Goal: Information Seeking & Learning: Learn about a topic

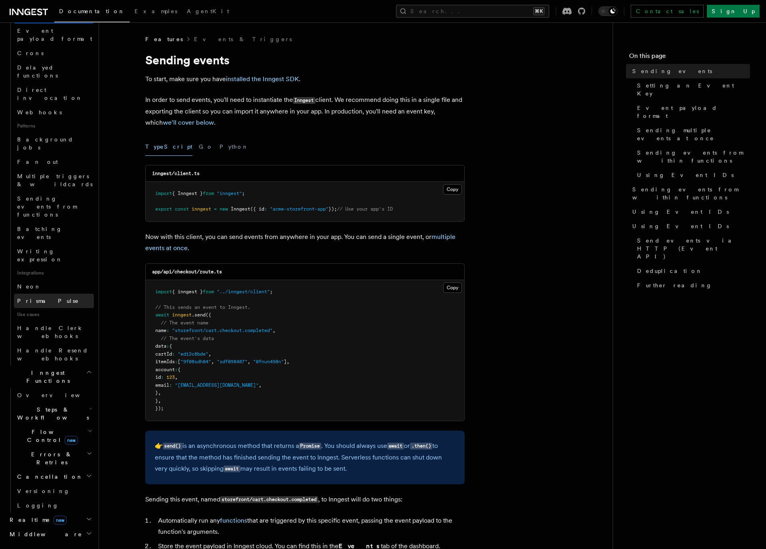
scroll to position [306, 0]
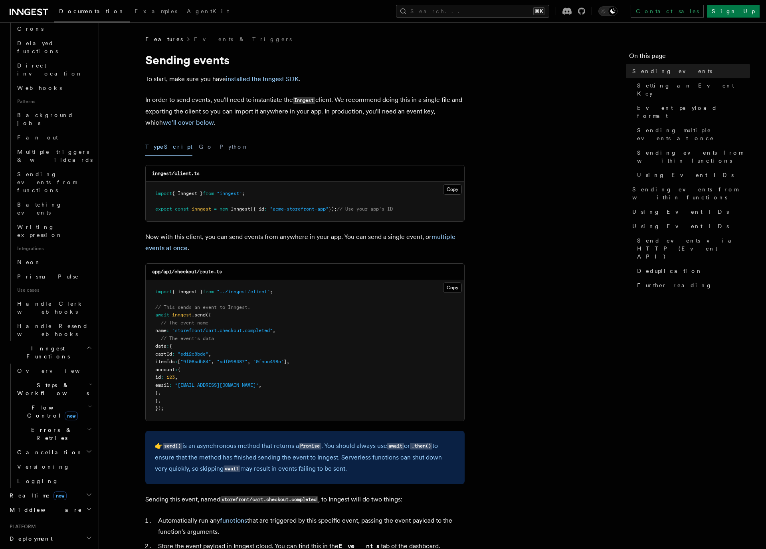
click at [44, 502] on h2 "Middleware" at bounding box center [49, 509] width 87 height 14
click at [42, 517] on link "Overview" at bounding box center [54, 524] width 80 height 14
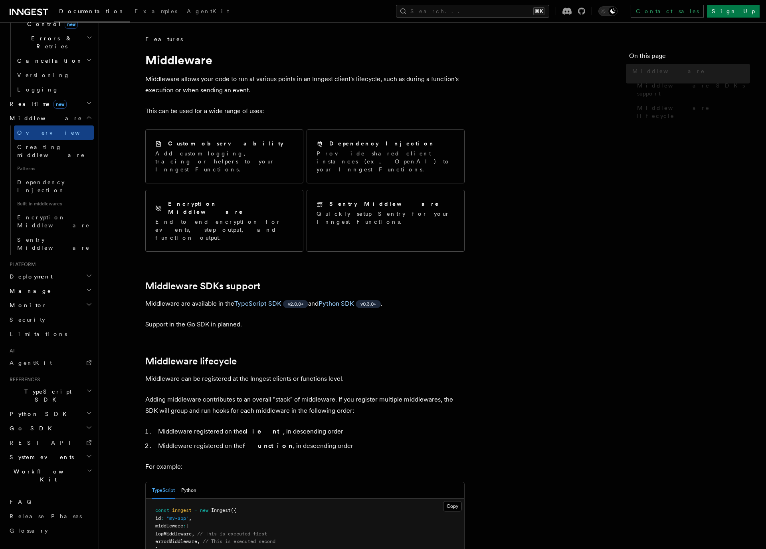
scroll to position [188, 0]
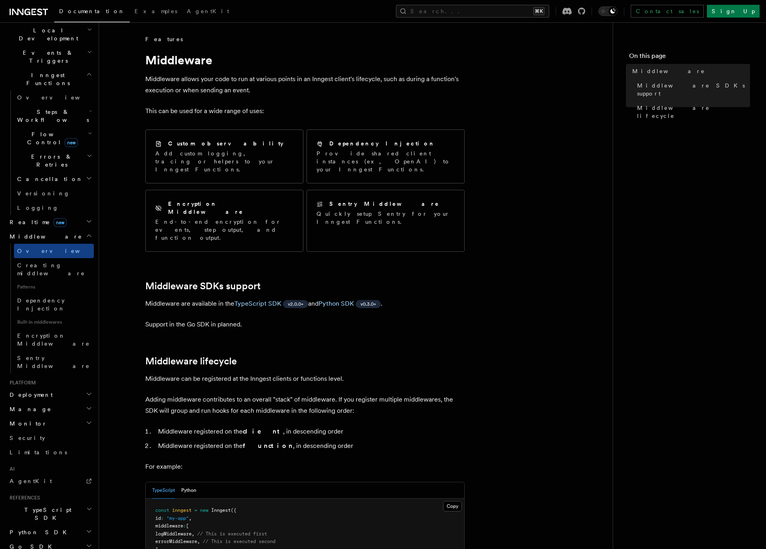
click at [277, 104] on article "Features Middleware Middleware allows your code to run at various points in an …" at bounding box center [356, 446] width 488 height 822
click at [485, 266] on article "Features Middleware Middleware allows your code to run at various points in an …" at bounding box center [356, 446] width 488 height 822
click at [523, 341] on article "Features Middleware Middleware allows your code to run at various points in an …" at bounding box center [356, 446] width 488 height 822
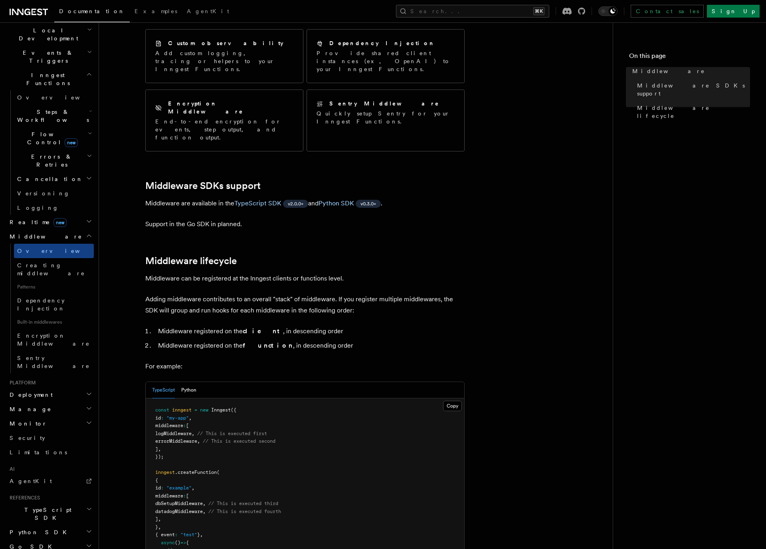
scroll to position [285, 0]
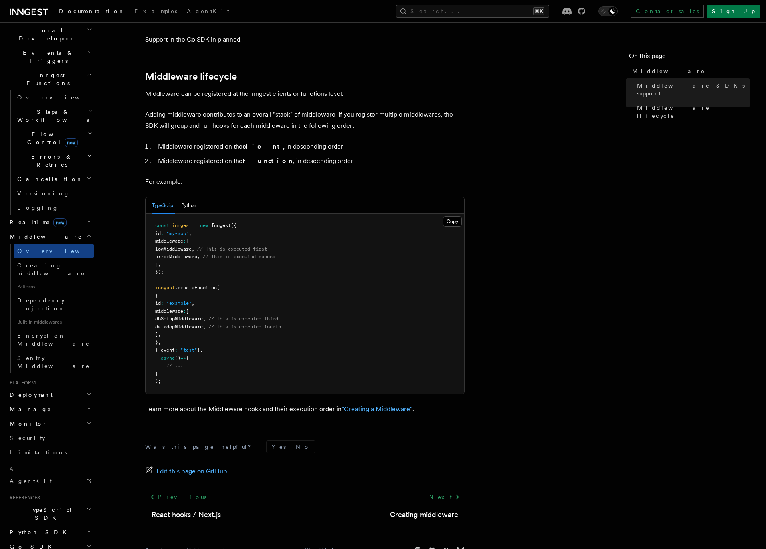
click at [406, 405] on link ""Creating a Middleware"" at bounding box center [377, 409] width 71 height 8
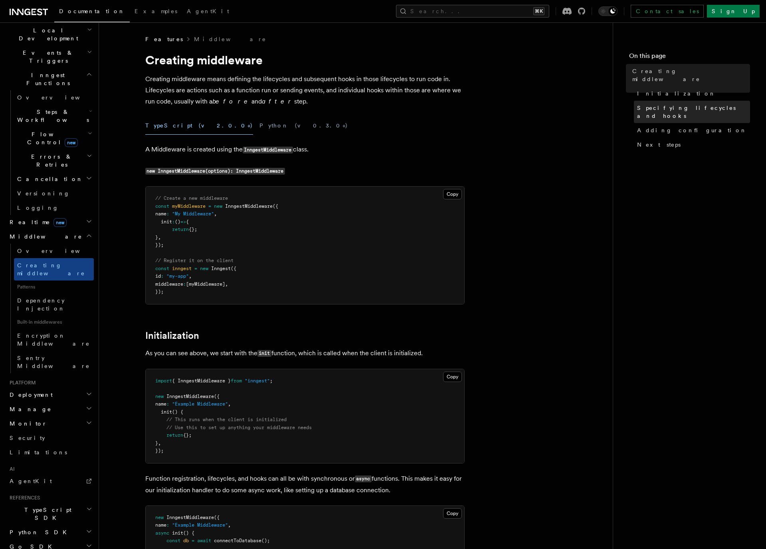
click at [706, 101] on link "Specifying lifecycles and hooks" at bounding box center [692, 112] width 116 height 22
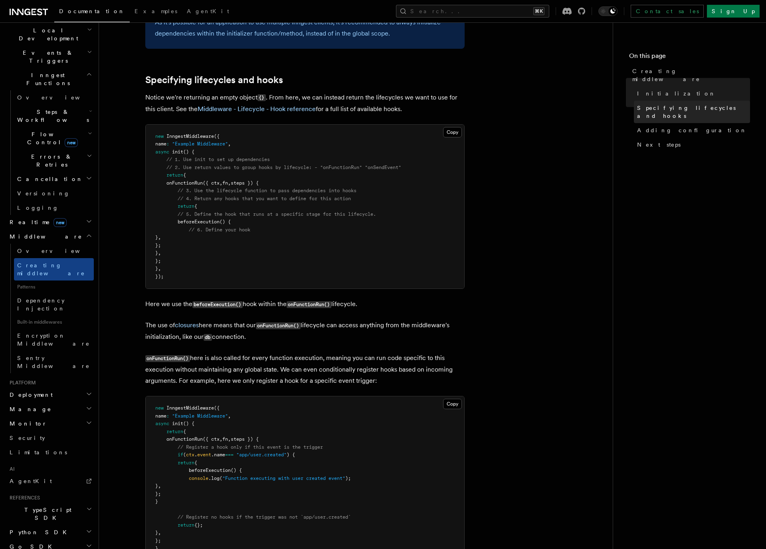
scroll to position [656, 0]
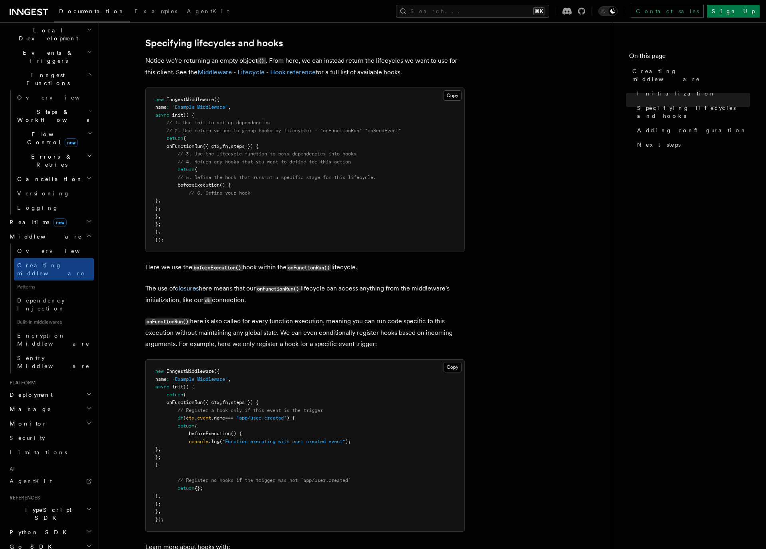
click at [255, 74] on link "Middleware - Lifecycle - Hook reference" at bounding box center [257, 72] width 118 height 8
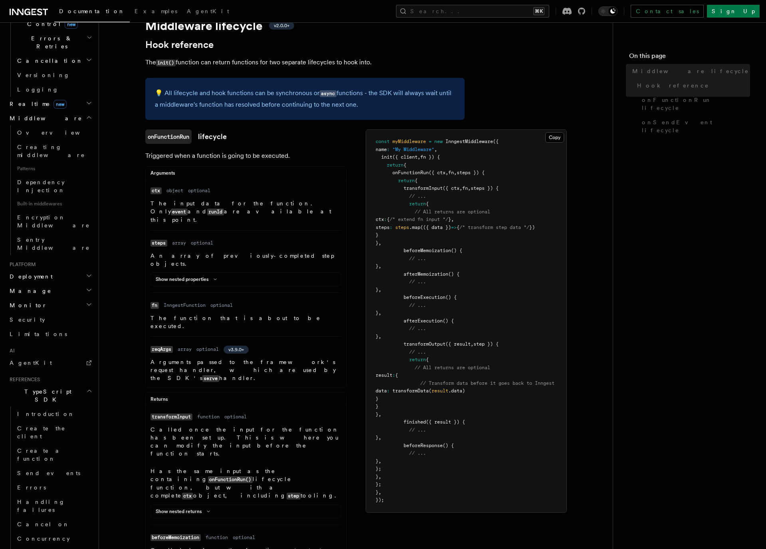
scroll to position [35, 0]
click at [618, 8] on button "Toggle dark mode" at bounding box center [607, 11] width 19 height 10
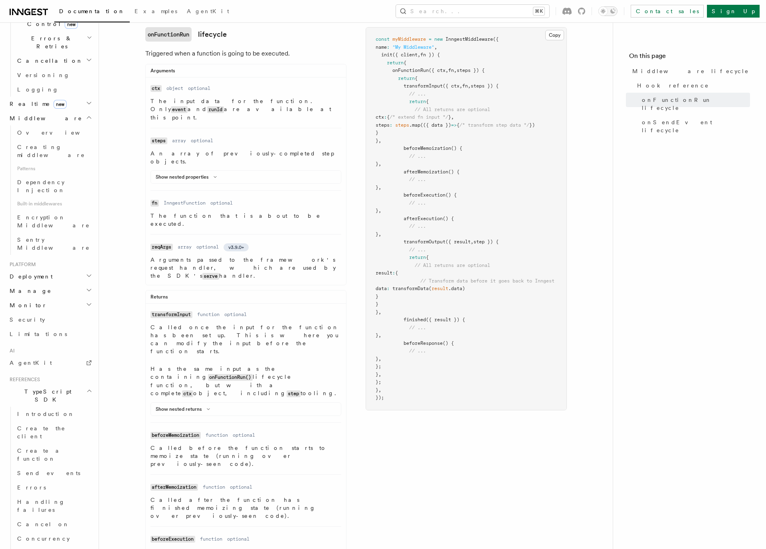
scroll to position [37, 0]
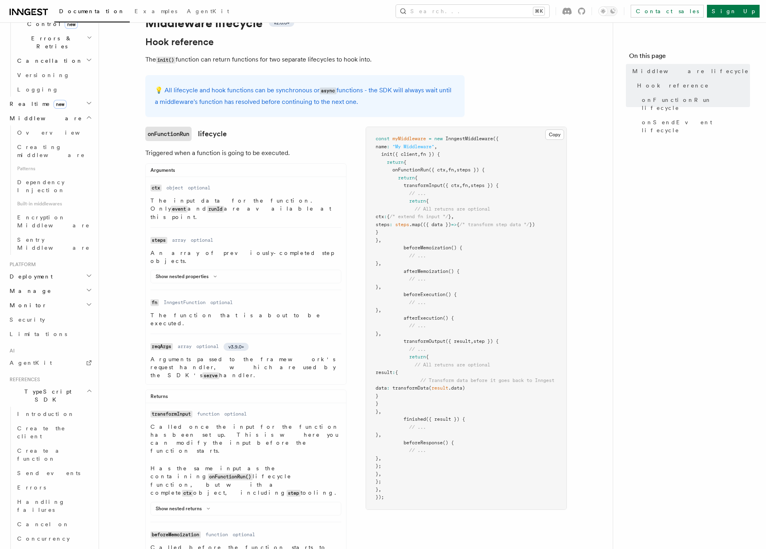
click at [199, 249] on p "An array of previously-completed step objects." at bounding box center [246, 257] width 191 height 16
click at [182, 273] on button "Show nested properties" at bounding box center [188, 276] width 64 height 6
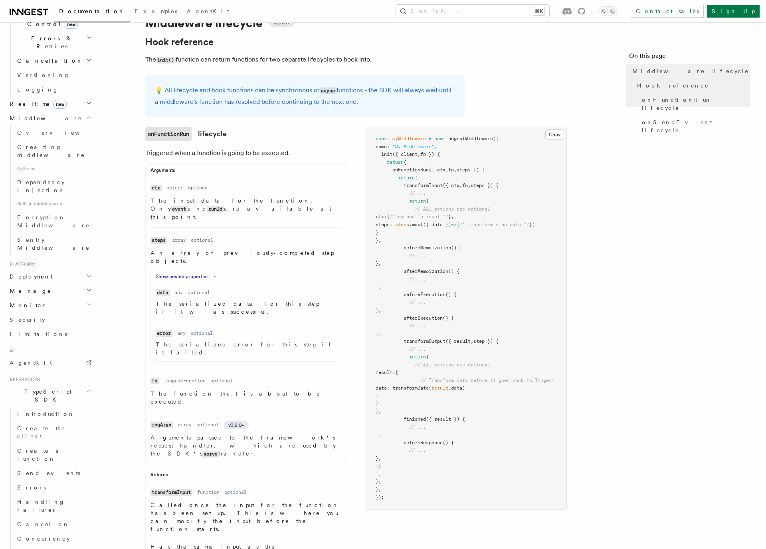
click at [182, 273] on button "Show nested properties" at bounding box center [188, 276] width 64 height 6
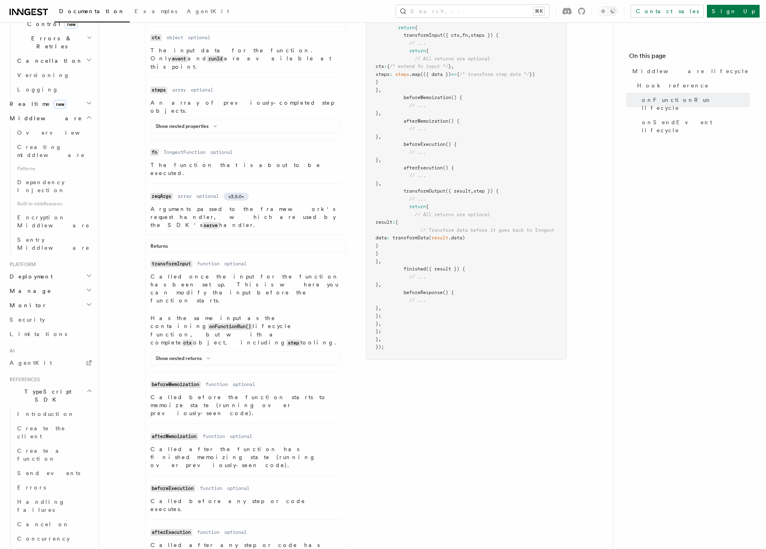
scroll to position [403, 0]
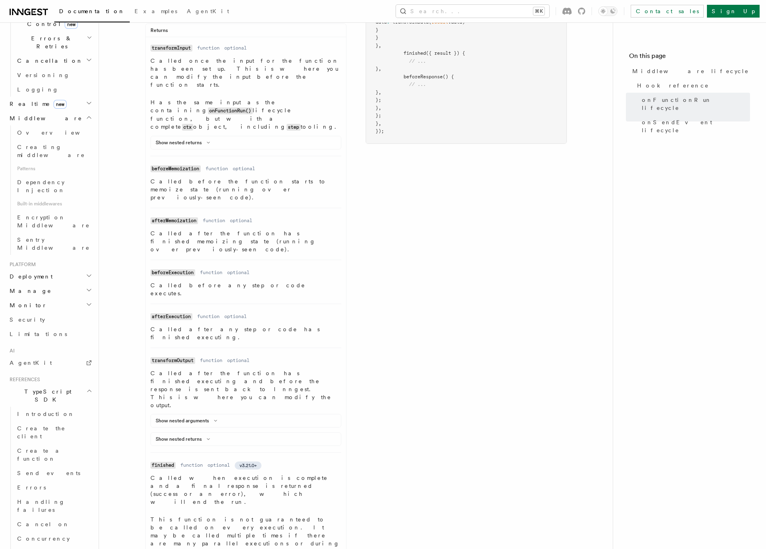
click at [187, 417] on div "Show nested arguments" at bounding box center [246, 422] width 190 height 10
click at [188, 417] on button "Show nested arguments" at bounding box center [188, 420] width 65 height 6
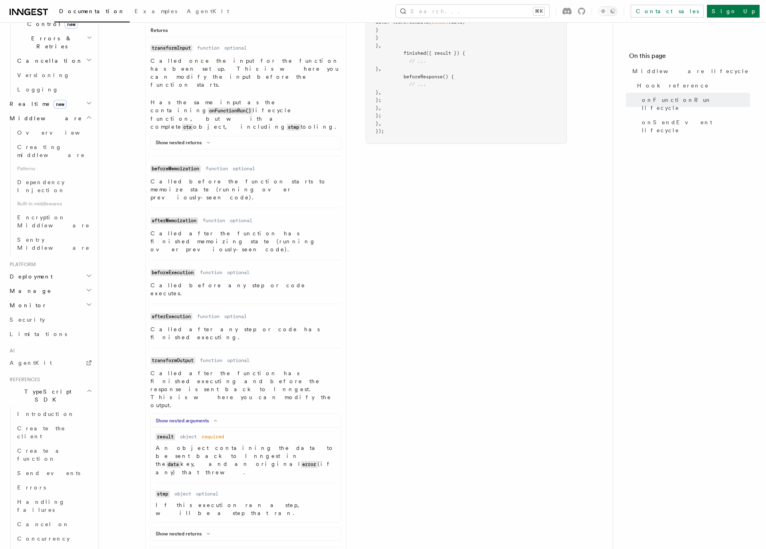
click at [188, 417] on button "Show nested arguments" at bounding box center [188, 420] width 65 height 6
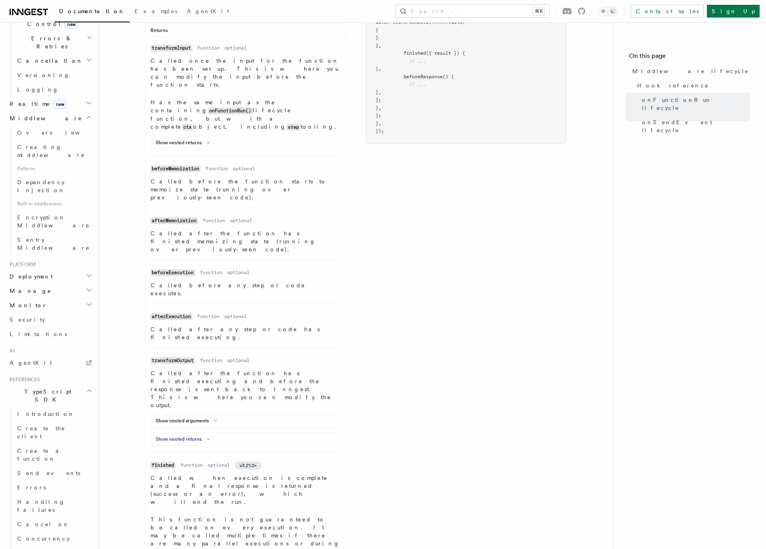
click at [190, 436] on button "Show nested returns" at bounding box center [184, 439] width 57 height 6
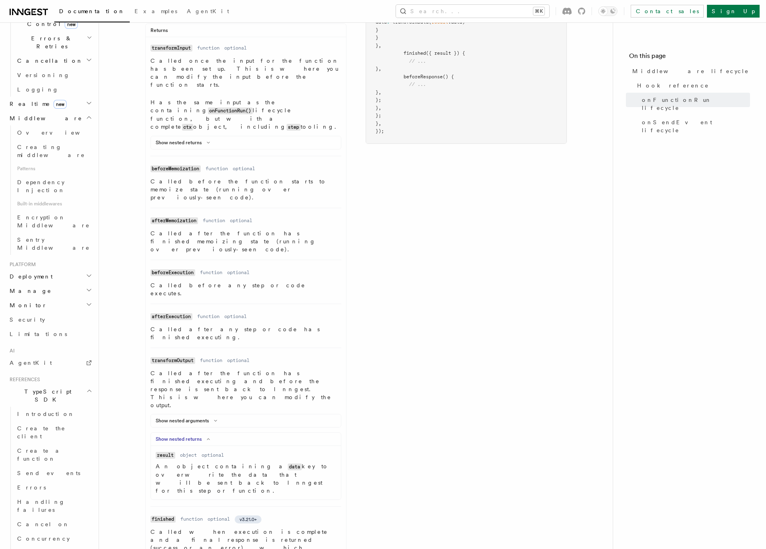
click at [190, 436] on button "Show nested returns" at bounding box center [184, 439] width 57 height 6
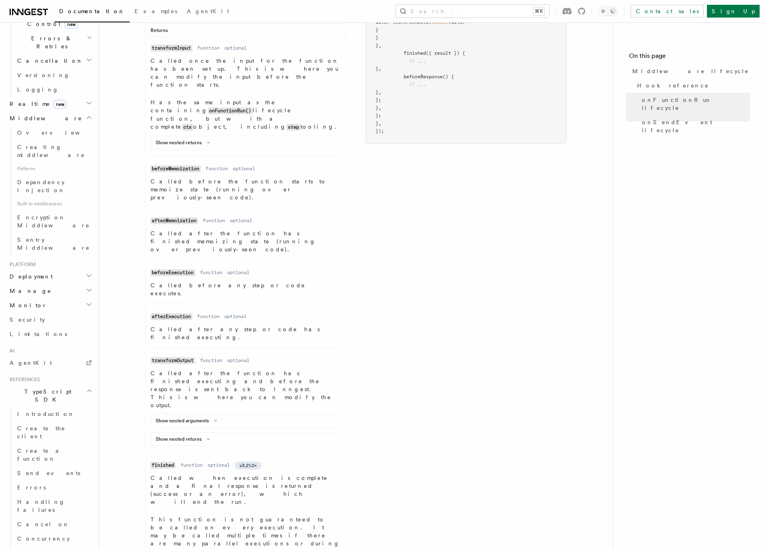
click at [250, 462] on span "v3.21.0+" at bounding box center [248, 465] width 17 height 6
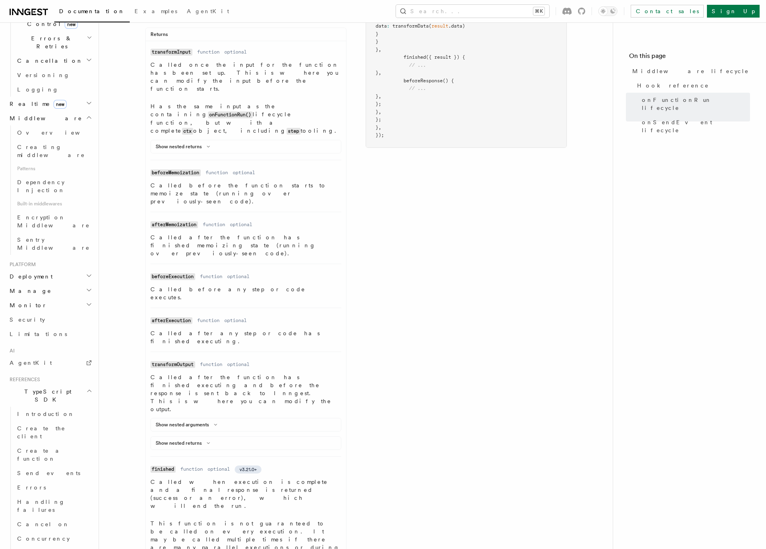
scroll to position [0, 0]
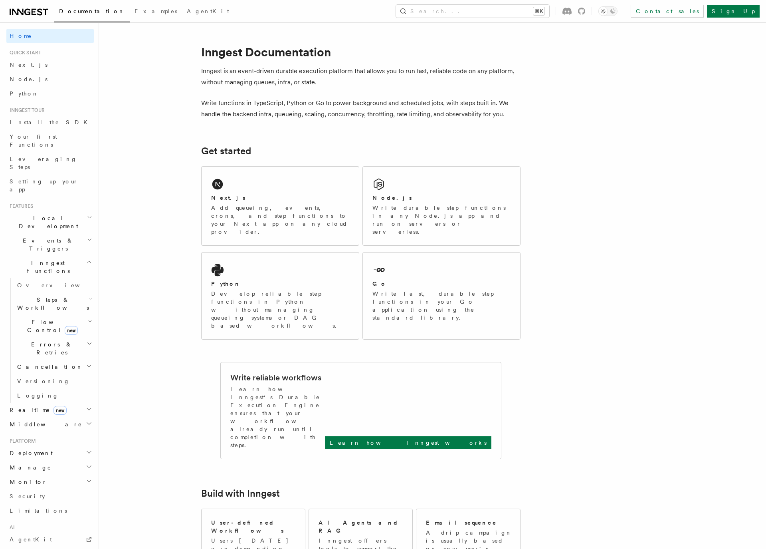
click at [49, 233] on h2 "Events & Triggers" at bounding box center [49, 244] width 87 height 22
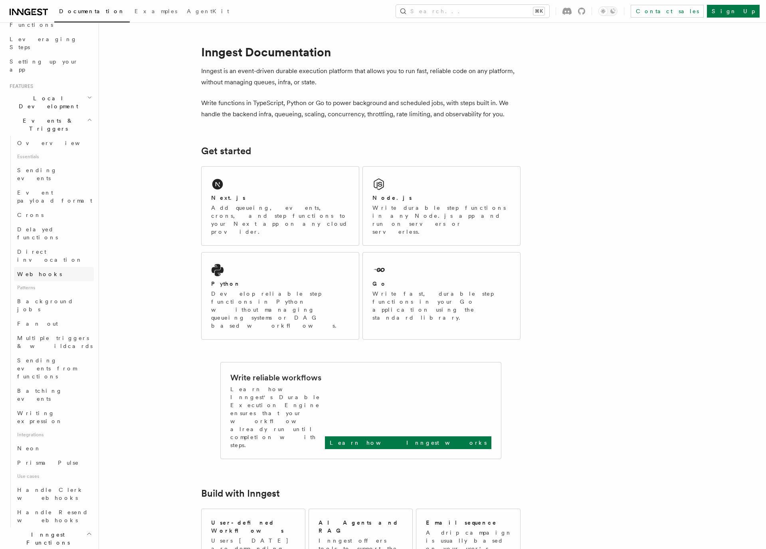
scroll to position [217, 0]
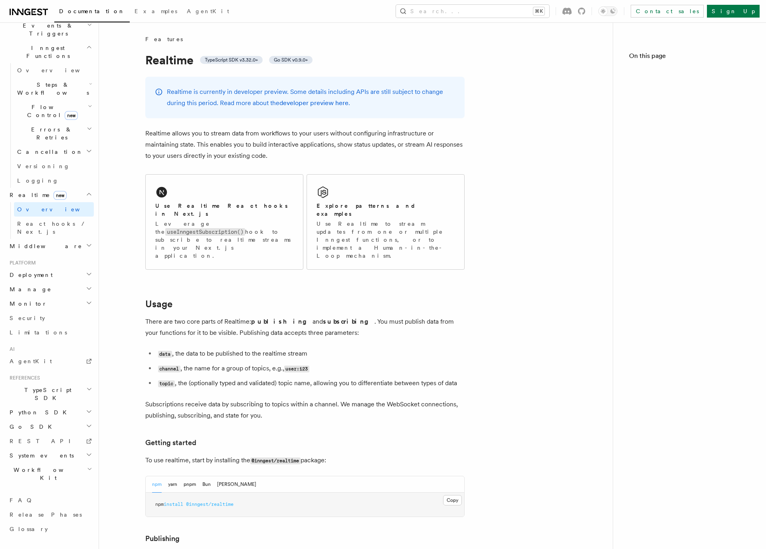
scroll to position [119, 0]
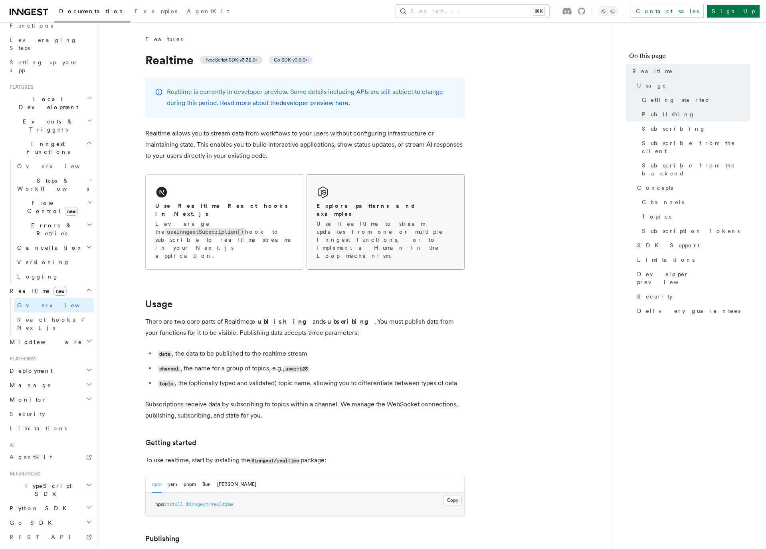
click at [406, 224] on p "Use Realtime to stream updates from one or multiple Inngest functions, or to im…" at bounding box center [386, 240] width 138 height 40
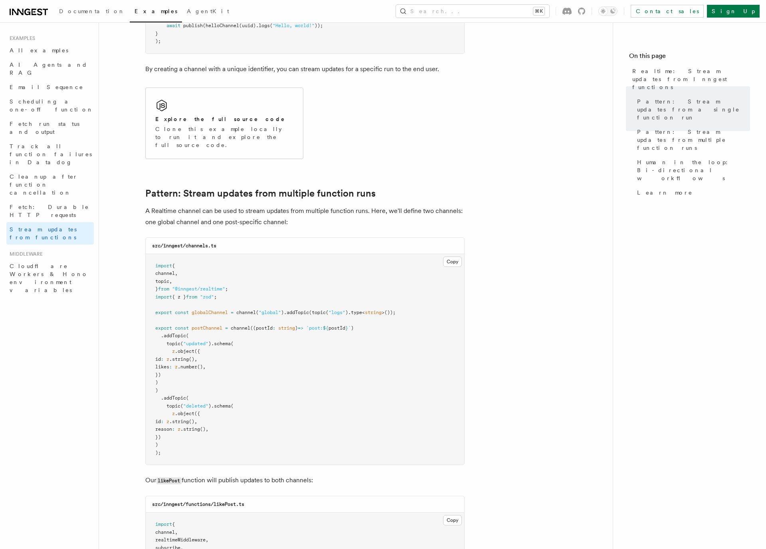
scroll to position [594, 0]
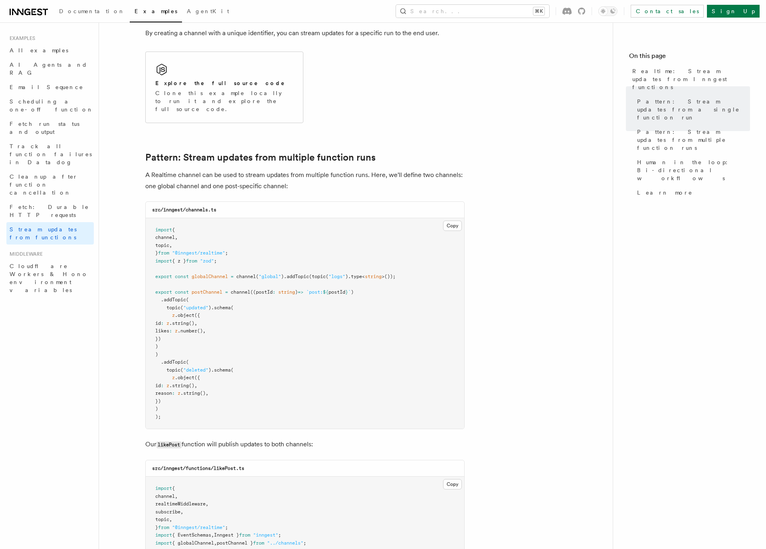
click at [668, 4] on div "Documentation Examples AgentKit Search... ⌘K Contact sales Sign Up" at bounding box center [383, 11] width 766 height 22
click at [616, 12] on icon "Toggle dark mode" at bounding box center [613, 11] width 6 height 6
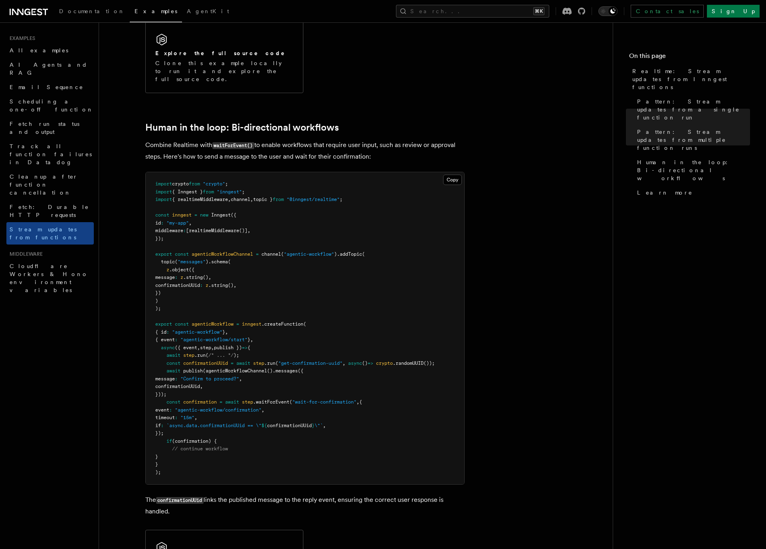
scroll to position [1471, 0]
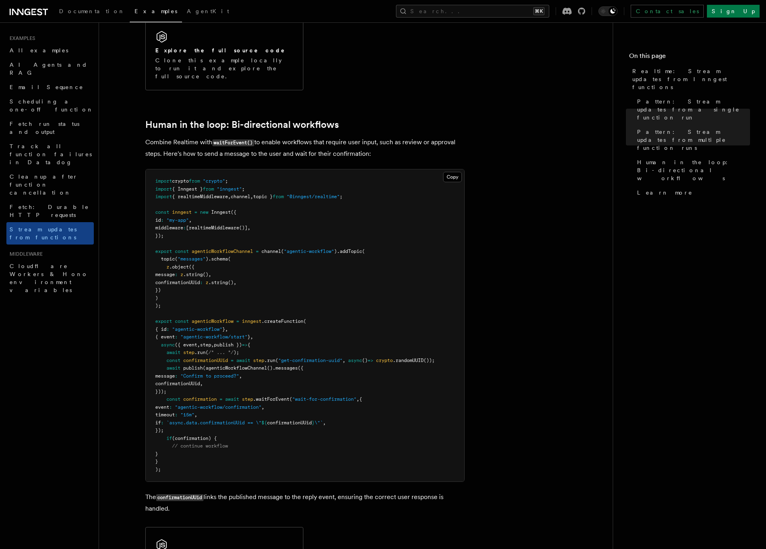
click at [270, 377] on pre "import crypto from "crypto" ; import { Inngest } from "inngest" ; import { real…" at bounding box center [305, 325] width 319 height 312
click at [269, 373] on pre "import crypto from "crypto" ; import { Inngest } from "inngest" ; import { real…" at bounding box center [305, 325] width 319 height 312
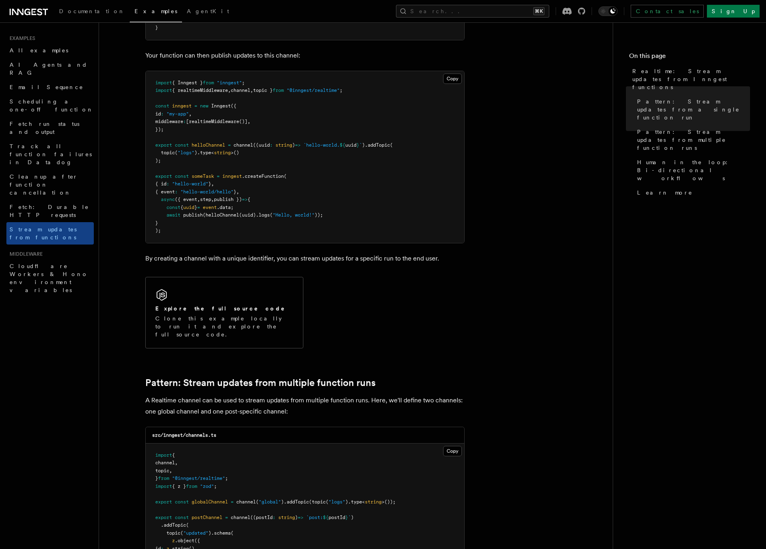
scroll to position [182, 0]
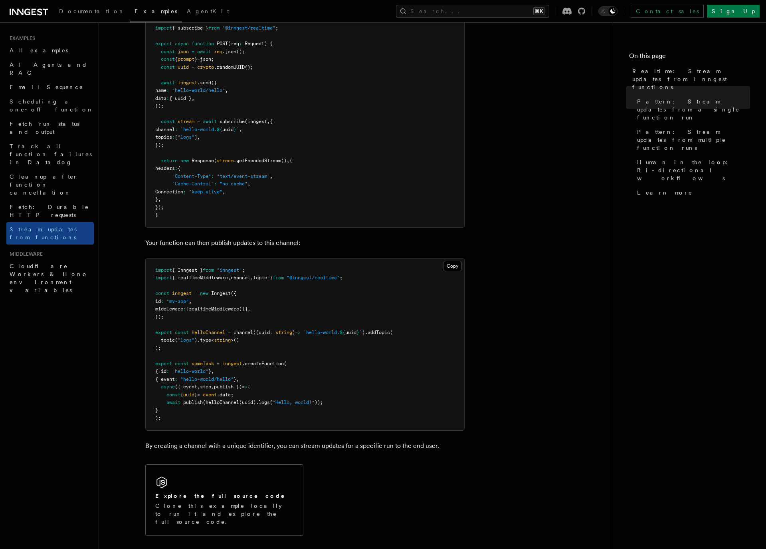
click at [38, 14] on icon at bounding box center [39, 11] width 5 height 7
